Goal: Information Seeking & Learning: Learn about a topic

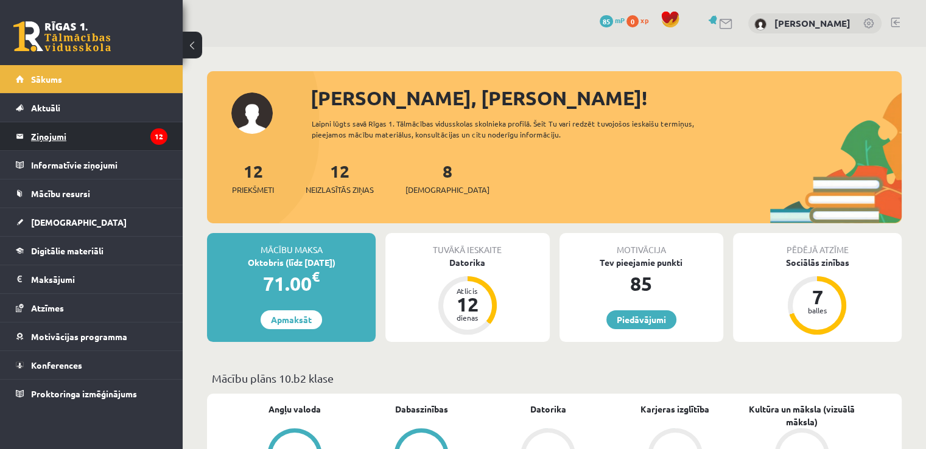
click at [48, 138] on legend "Ziņojumi 12" at bounding box center [99, 136] width 136 height 28
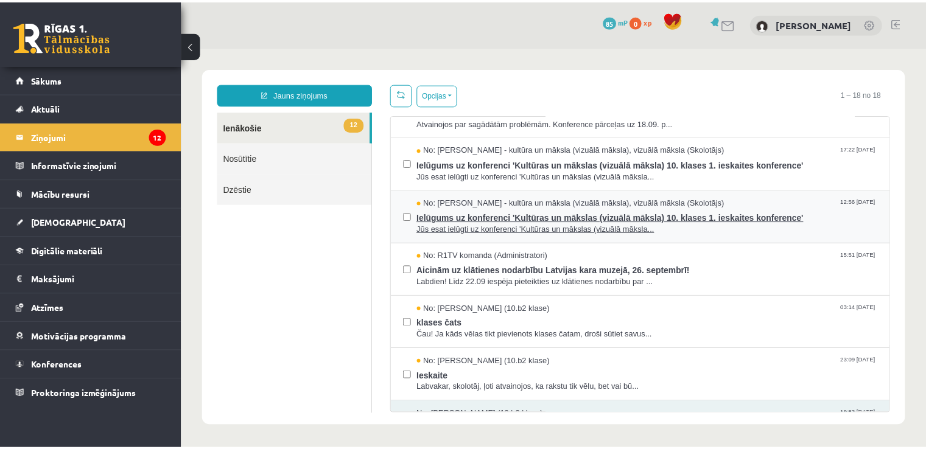
scroll to position [141, 0]
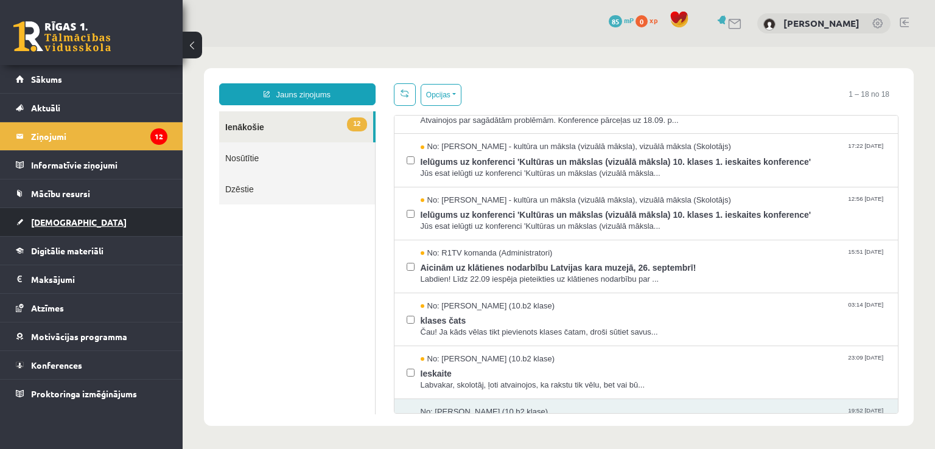
click at [58, 227] on link "[DEMOGRAPHIC_DATA]" at bounding box center [92, 222] width 152 height 28
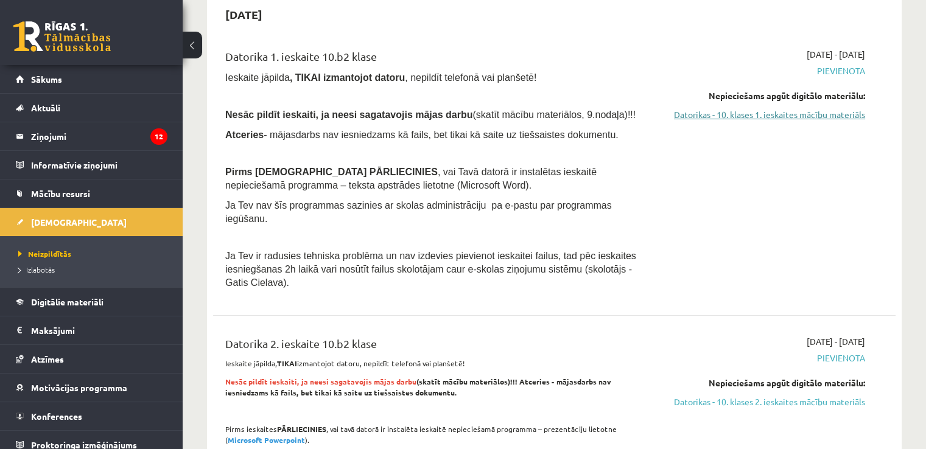
scroll to position [127, 0]
click at [835, 116] on link "Datorikas - 10. klases 1. ieskaites mācību materiāls" at bounding box center [764, 114] width 201 height 13
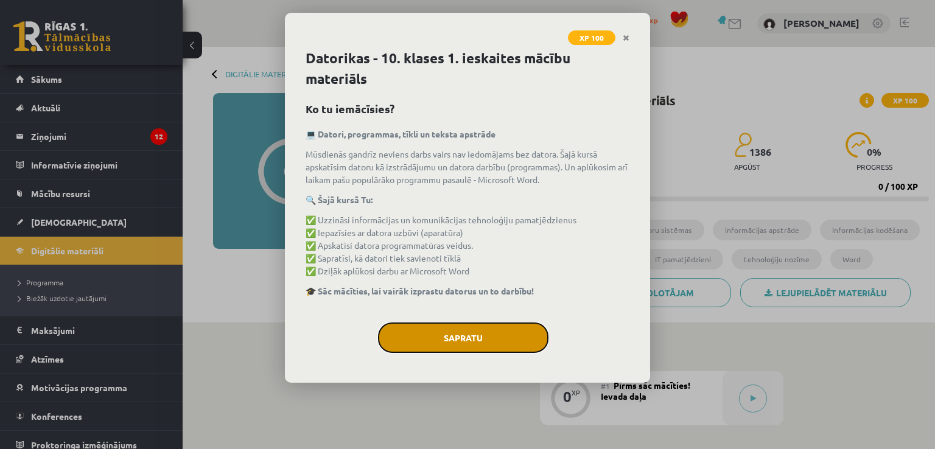
click at [501, 332] on button "Sapratu" at bounding box center [463, 338] width 170 height 30
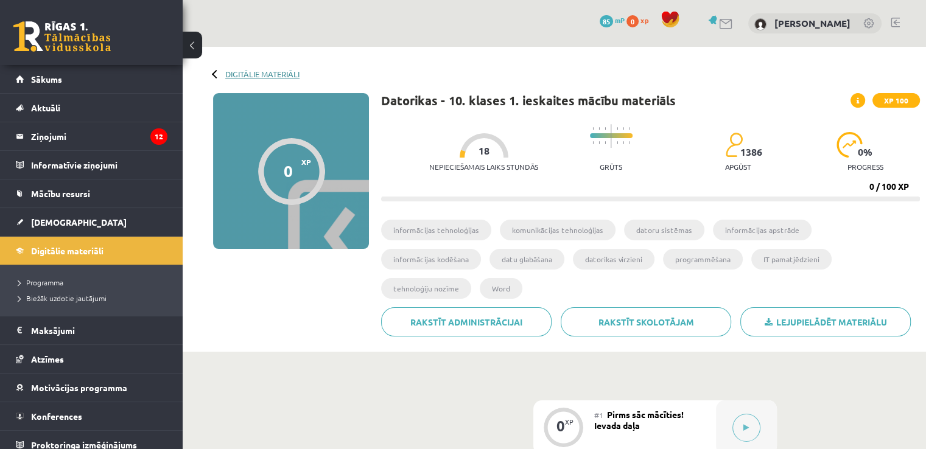
click at [231, 74] on link "Digitālie materiāli" at bounding box center [262, 73] width 74 height 9
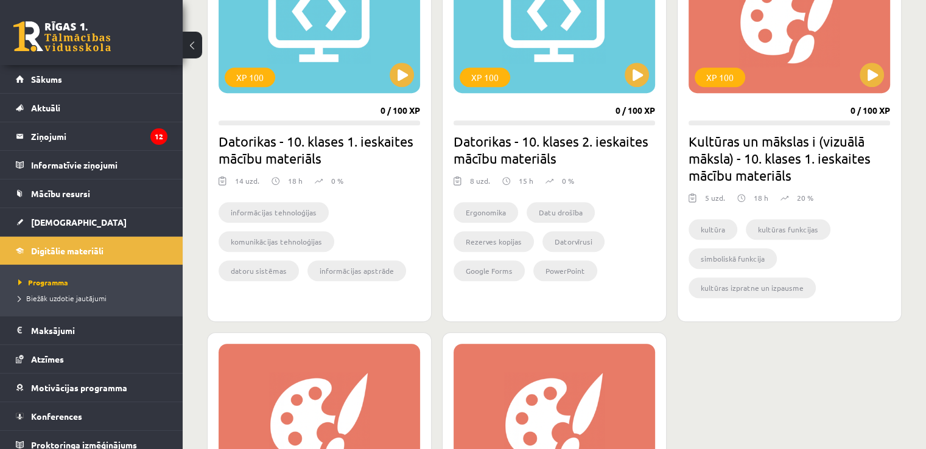
scroll to position [806, 0]
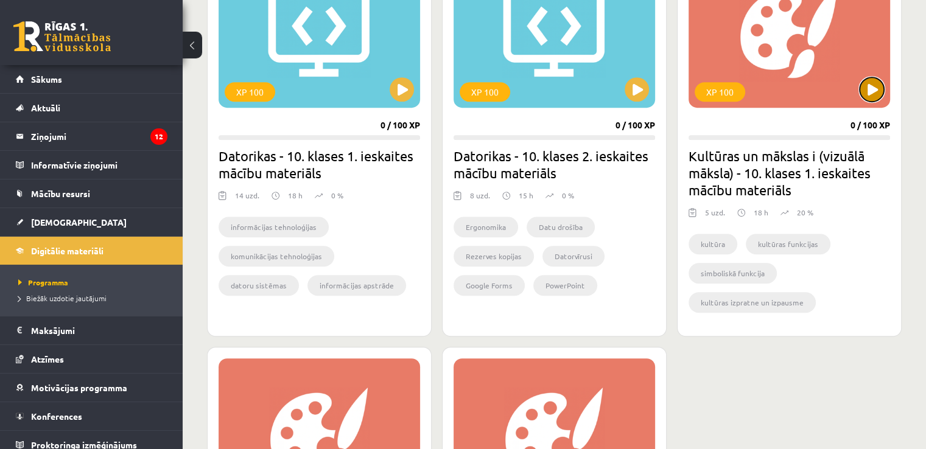
click at [876, 88] on button at bounding box center [871, 89] width 24 height 24
